Goal: Information Seeking & Learning: Learn about a topic

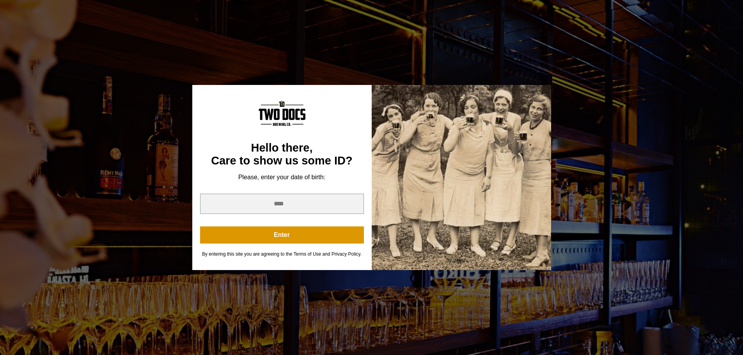
scroll to position [312, 0]
click at [288, 201] on input "year" at bounding box center [282, 204] width 164 height 20
click at [353, 203] on input "*" at bounding box center [282, 204] width 164 height 20
drag, startPoint x: 328, startPoint y: 203, endPoint x: 323, endPoint y: 203, distance: 5.5
click at [327, 203] on input "*" at bounding box center [282, 204] width 164 height 20
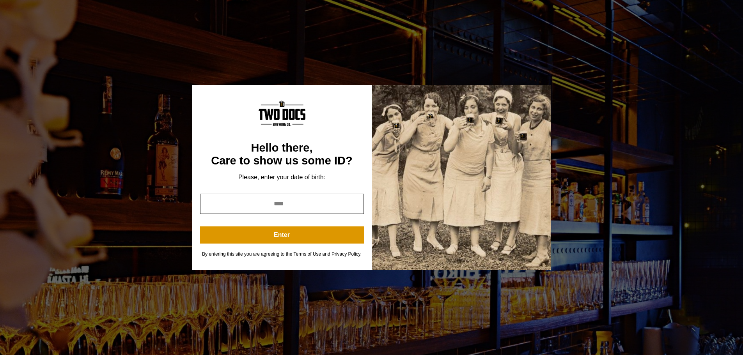
drag, startPoint x: 274, startPoint y: 200, endPoint x: 251, endPoint y: 199, distance: 23.4
click at [252, 199] on input "*" at bounding box center [282, 204] width 164 height 20
type input "*"
type input "****"
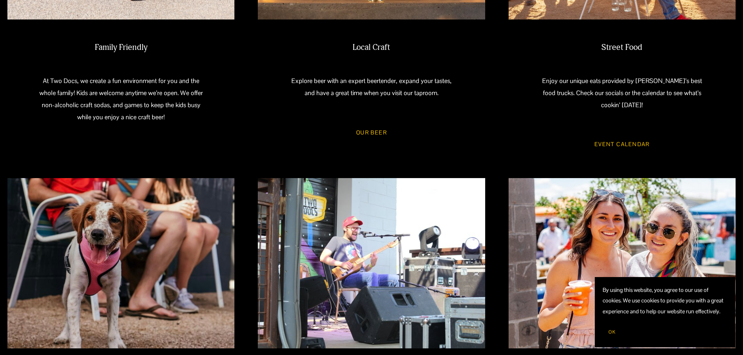
scroll to position [624, 0]
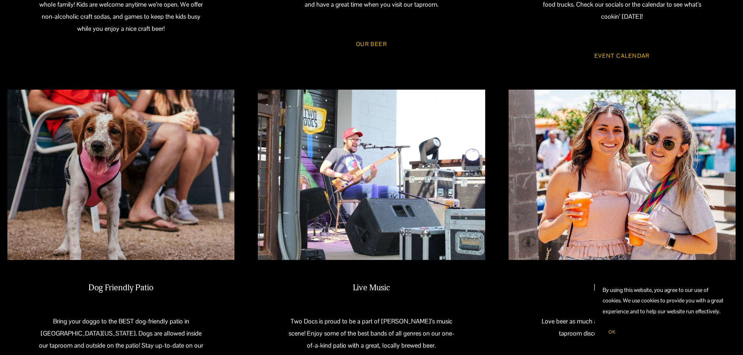
click at [640, 46] on link "Event Calendar" at bounding box center [622, 56] width 78 height 21
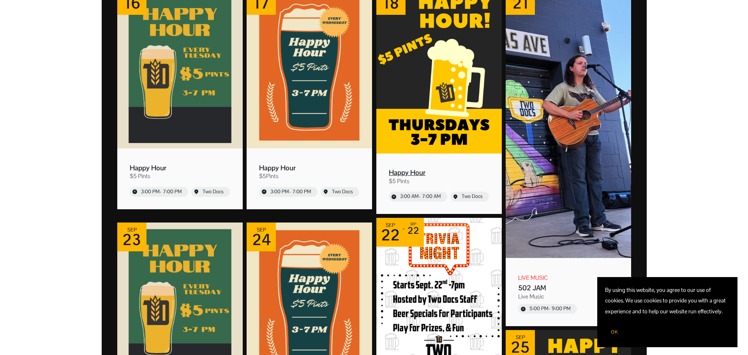
scroll to position [208, 0]
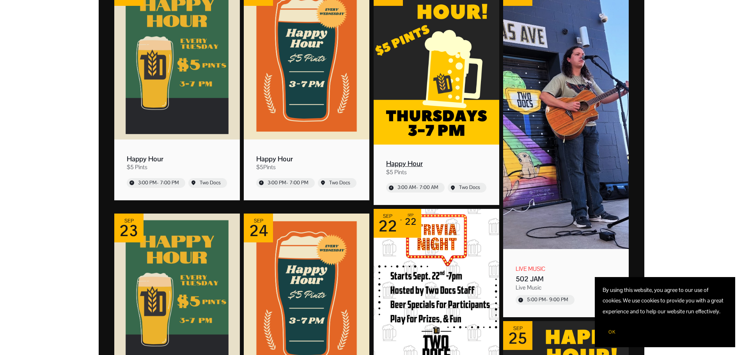
click at [458, 135] on img "Event: Happy Hour" at bounding box center [436, 61] width 126 height 168
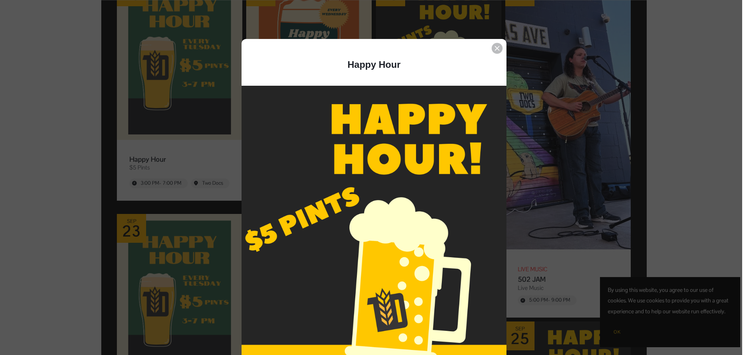
click at [110, 130] on div "Event details popup" at bounding box center [371, 177] width 743 height 355
